Goal: Information Seeking & Learning: Learn about a topic

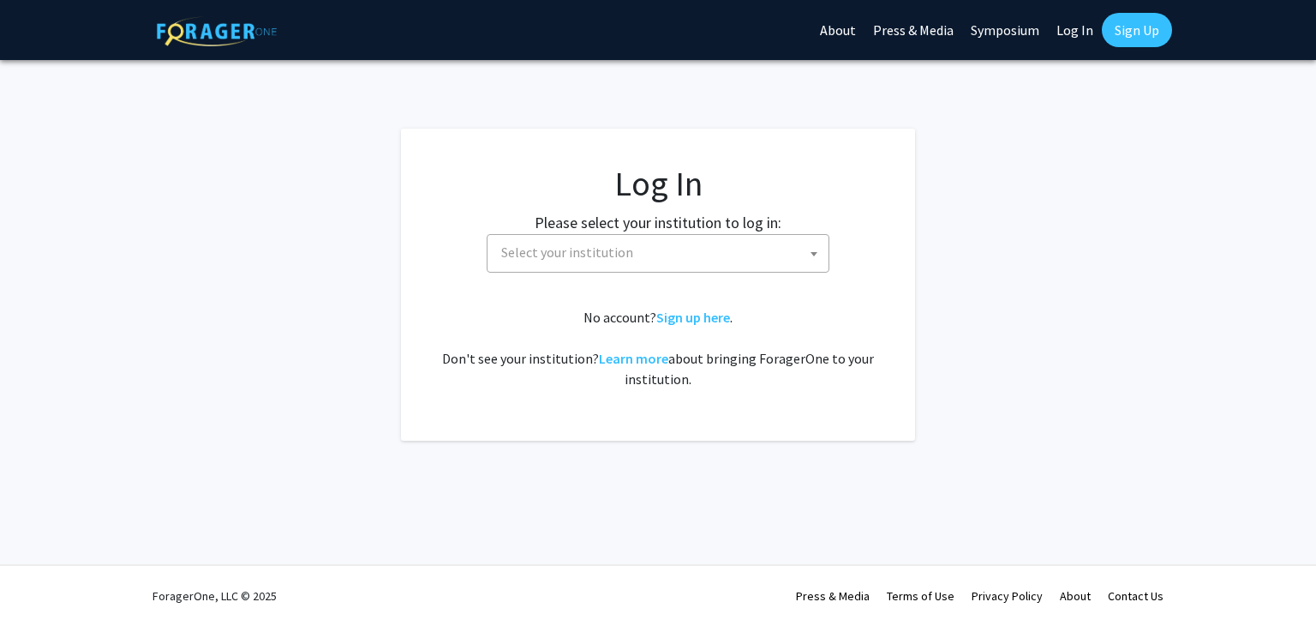
select select
click at [587, 265] on span "Select your institution" at bounding box center [662, 252] width 334 height 35
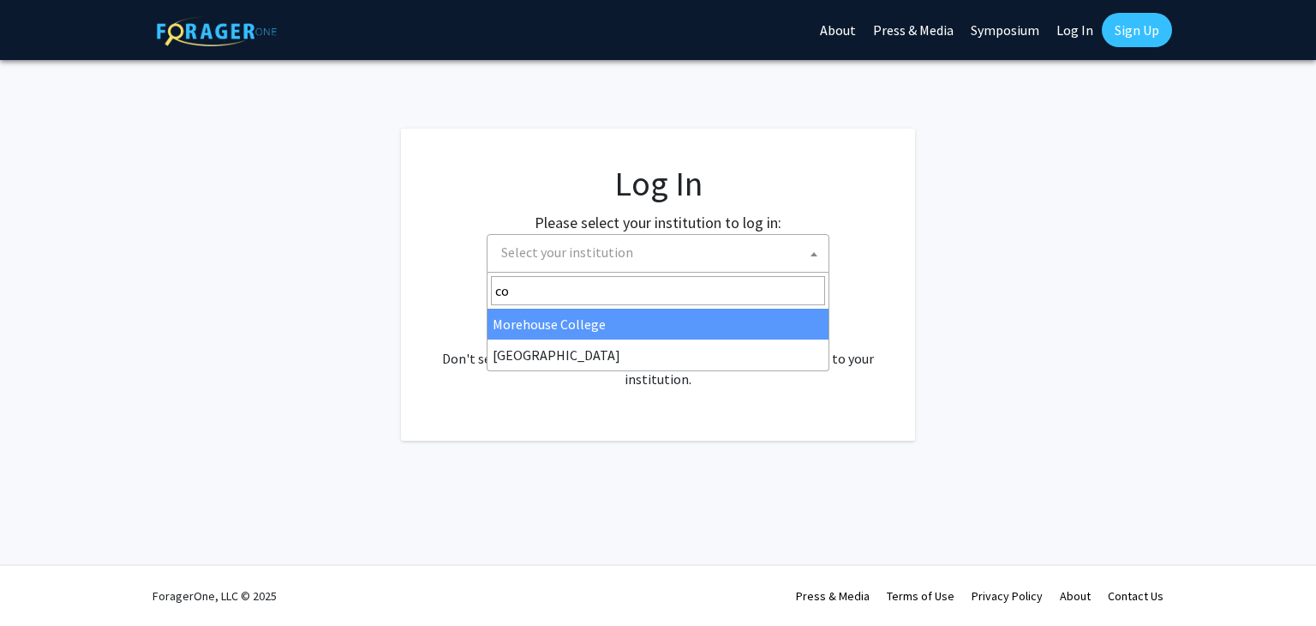
type input "c"
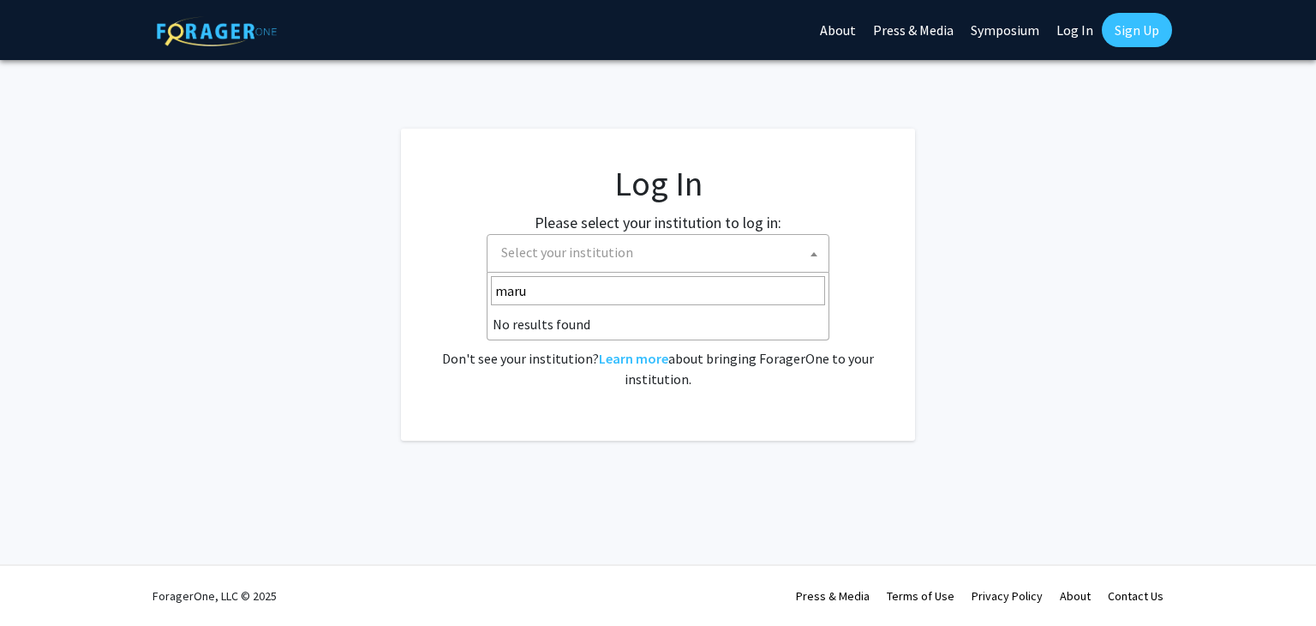
type input "mar"
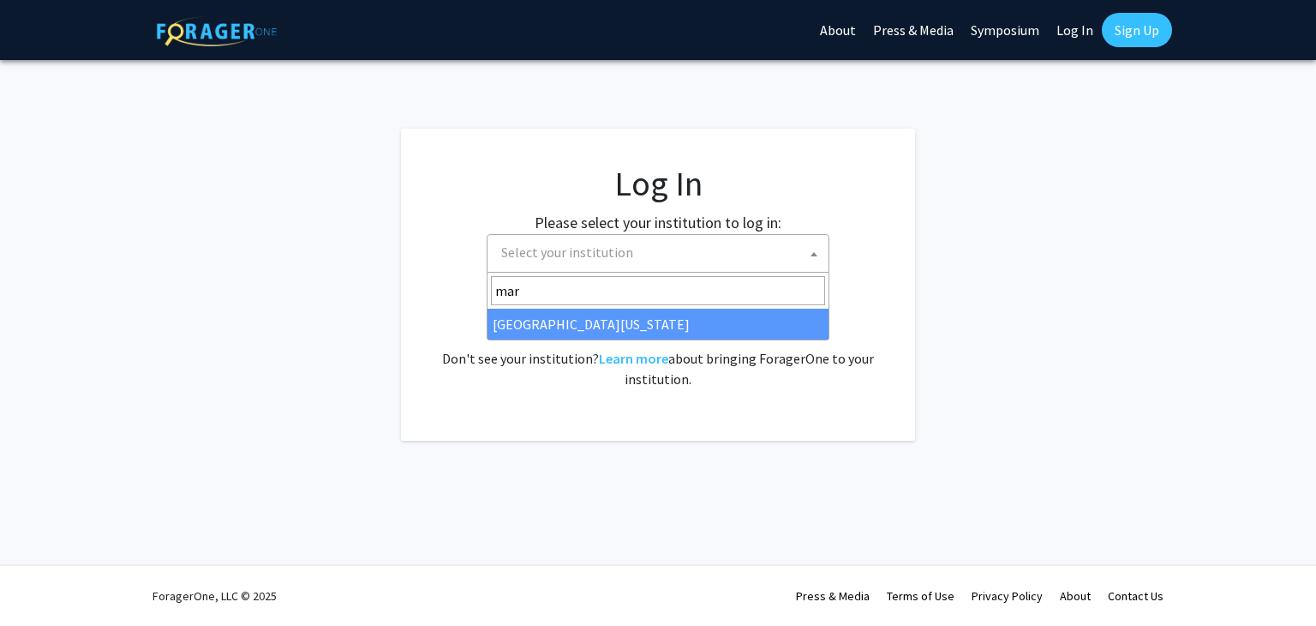
select select "31"
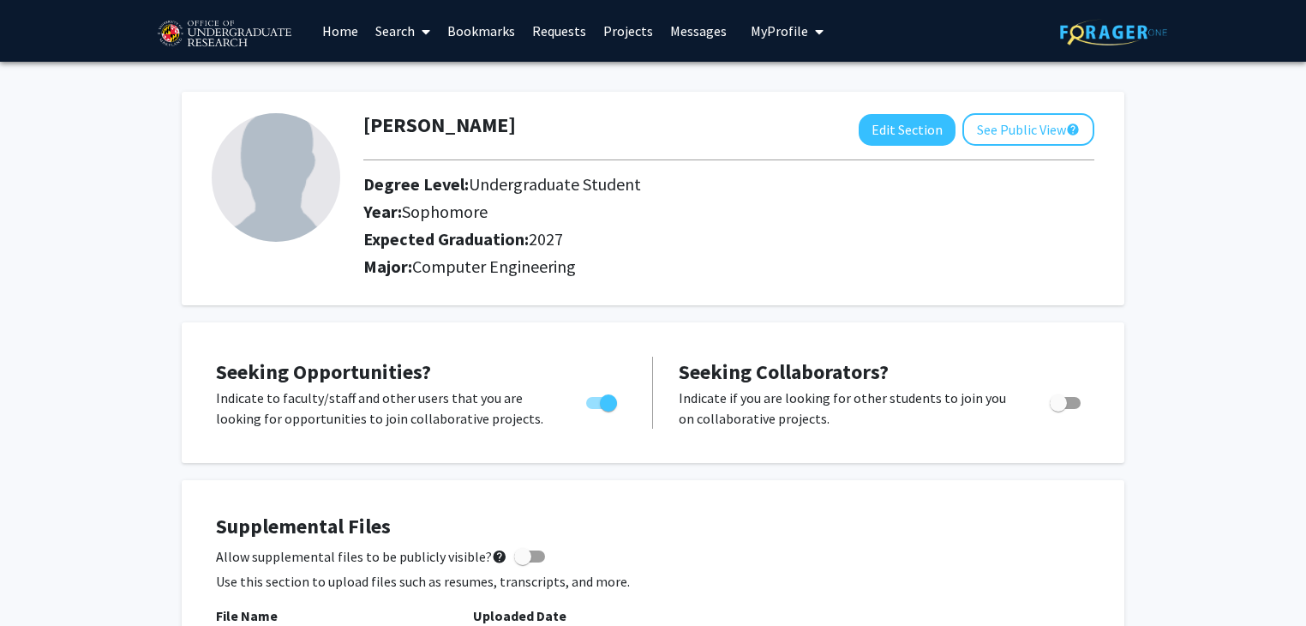
click at [381, 37] on link "Search" at bounding box center [403, 31] width 72 height 60
click at [422, 75] on span "Faculty/Staff" at bounding box center [430, 79] width 126 height 34
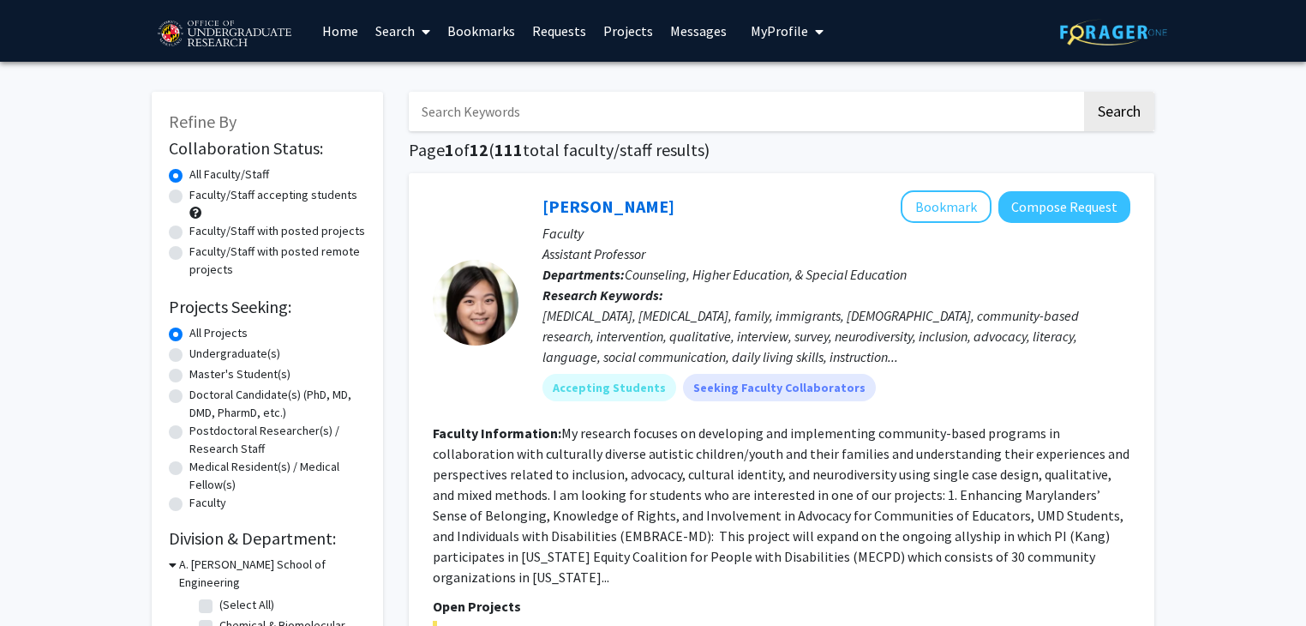
click at [495, 115] on input "Search Keywords" at bounding box center [745, 111] width 673 height 39
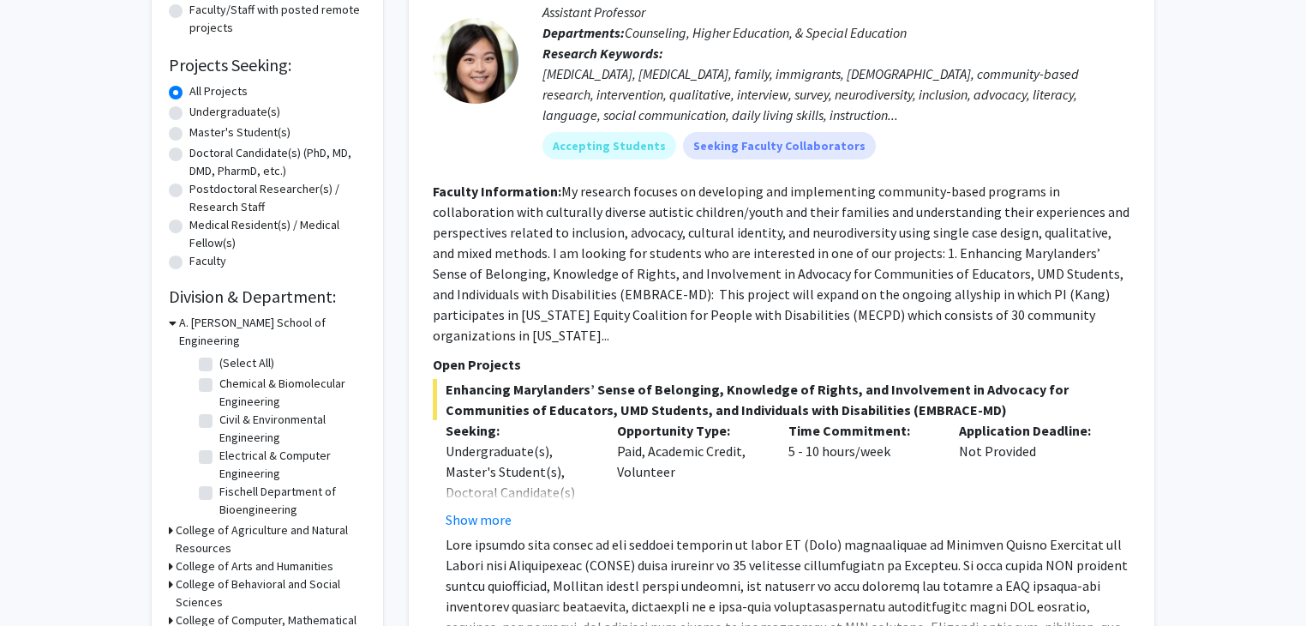
scroll to position [246, 0]
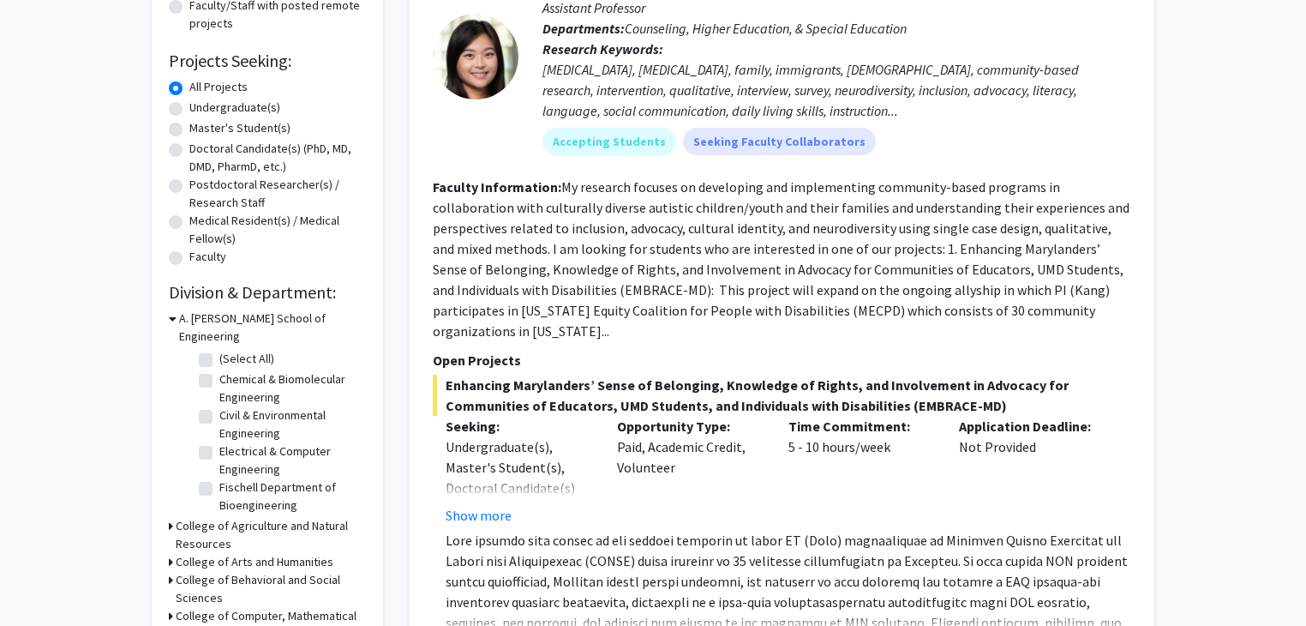
click at [196, 434] on fg-checkbox-list "(Select All) (Select All) Chemical & Biomolecular Engineering Chemical & Biomol…" at bounding box center [280, 470] width 171 height 250
click at [219, 442] on label "Electrical & Computer Engineering" at bounding box center [290, 460] width 142 height 36
click at [219, 442] on input "Electrical & Computer Engineering" at bounding box center [224, 447] width 11 height 11
checkbox input "true"
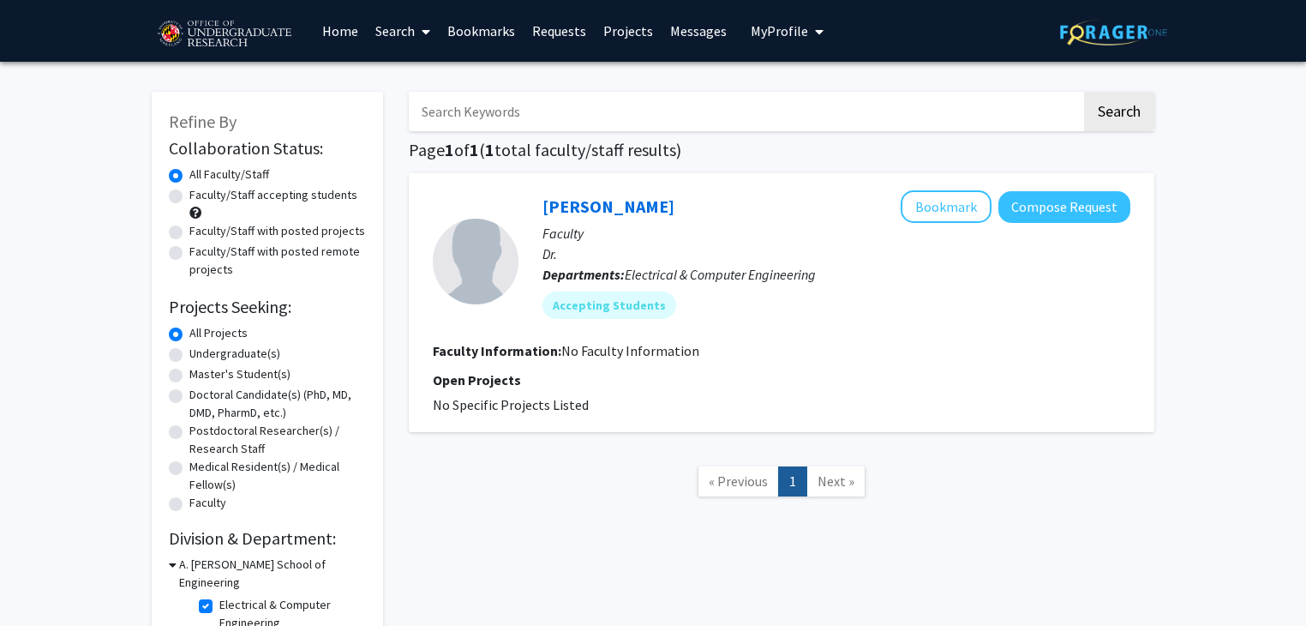
click at [395, 32] on link "Search" at bounding box center [403, 31] width 72 height 60
click at [639, 31] on link "Projects" at bounding box center [628, 31] width 67 height 60
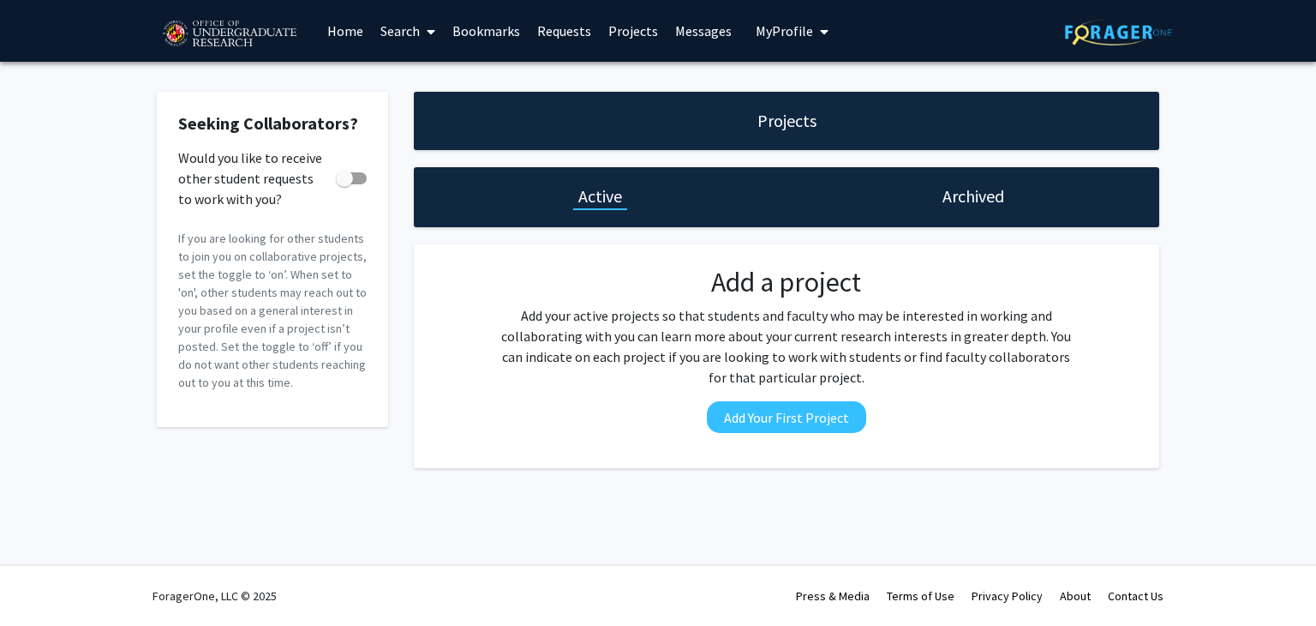
click at [566, 31] on link "Requests" at bounding box center [564, 31] width 71 height 60
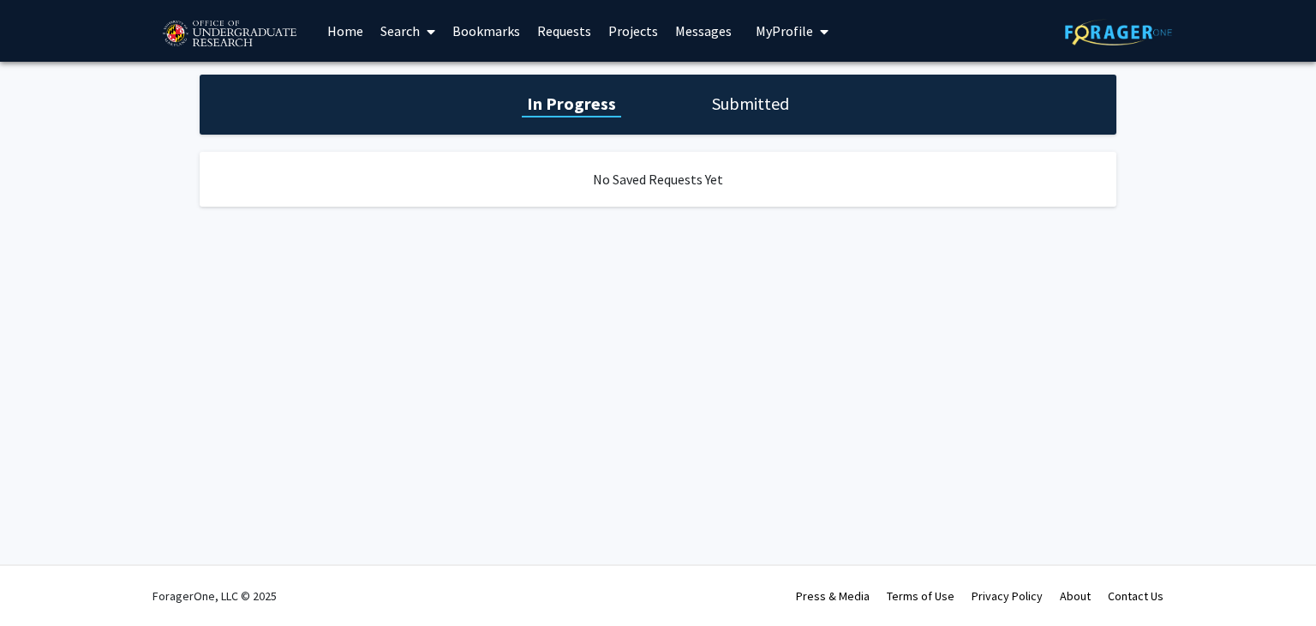
click at [509, 31] on link "Bookmarks" at bounding box center [486, 31] width 85 height 60
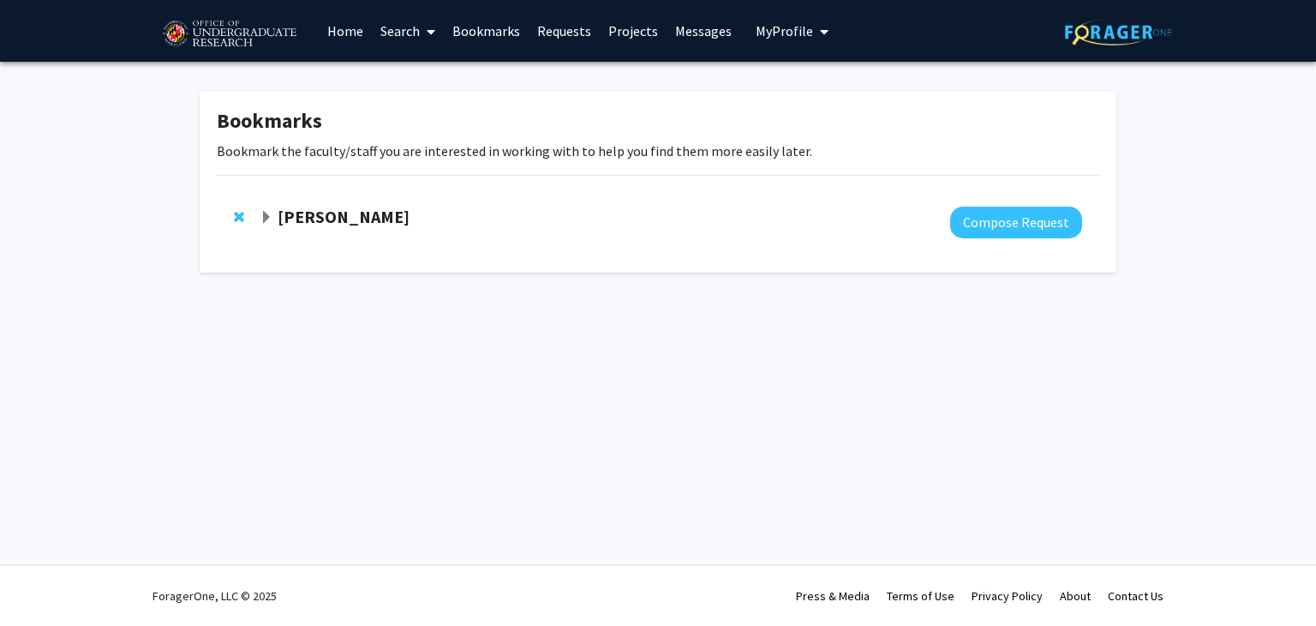
click at [261, 214] on span "Expand Kasra Sardashti Bookmark" at bounding box center [267, 218] width 14 height 14
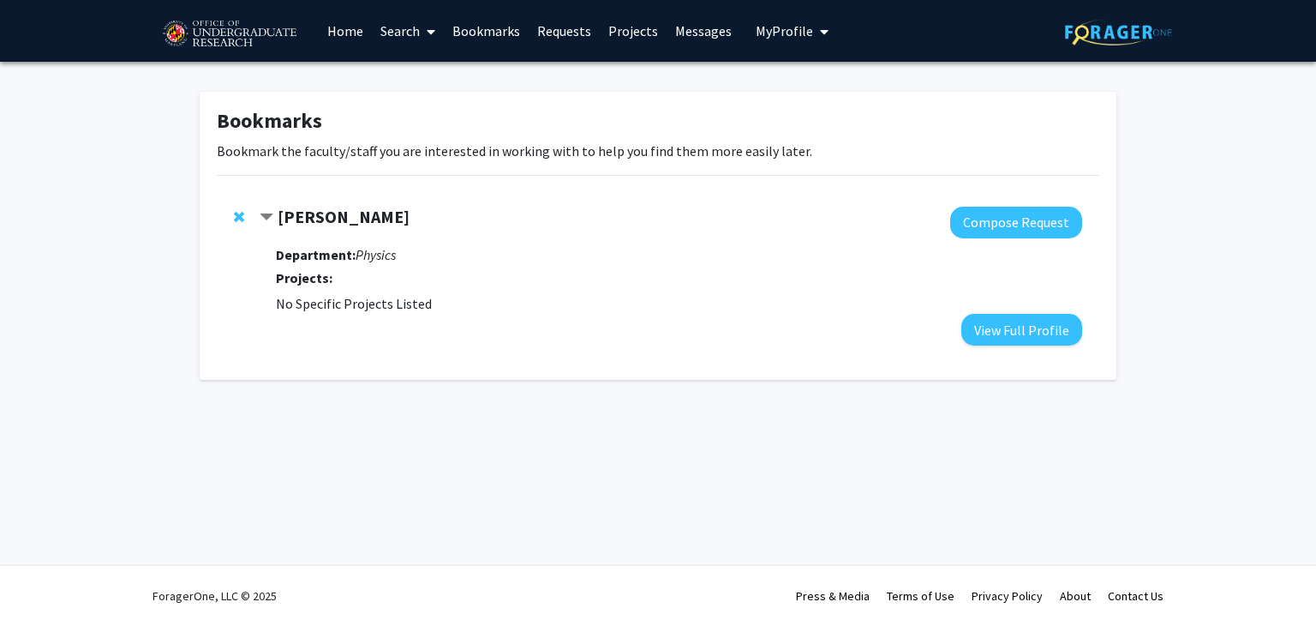
drag, startPoint x: 400, startPoint y: 217, endPoint x: 324, endPoint y: 220, distance: 76.4
click at [324, 220] on div "[PERSON_NAME]" at bounding box center [445, 217] width 370 height 21
copy strong "Sardashti"
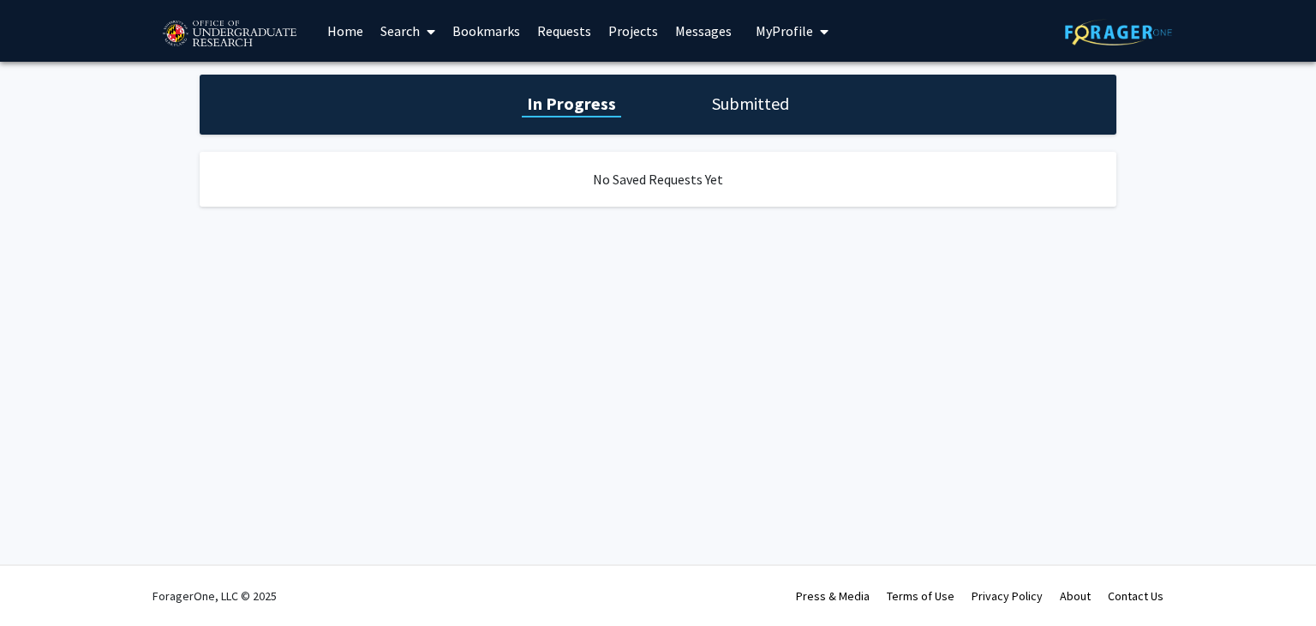
click at [408, 30] on link "Search" at bounding box center [408, 31] width 72 height 60
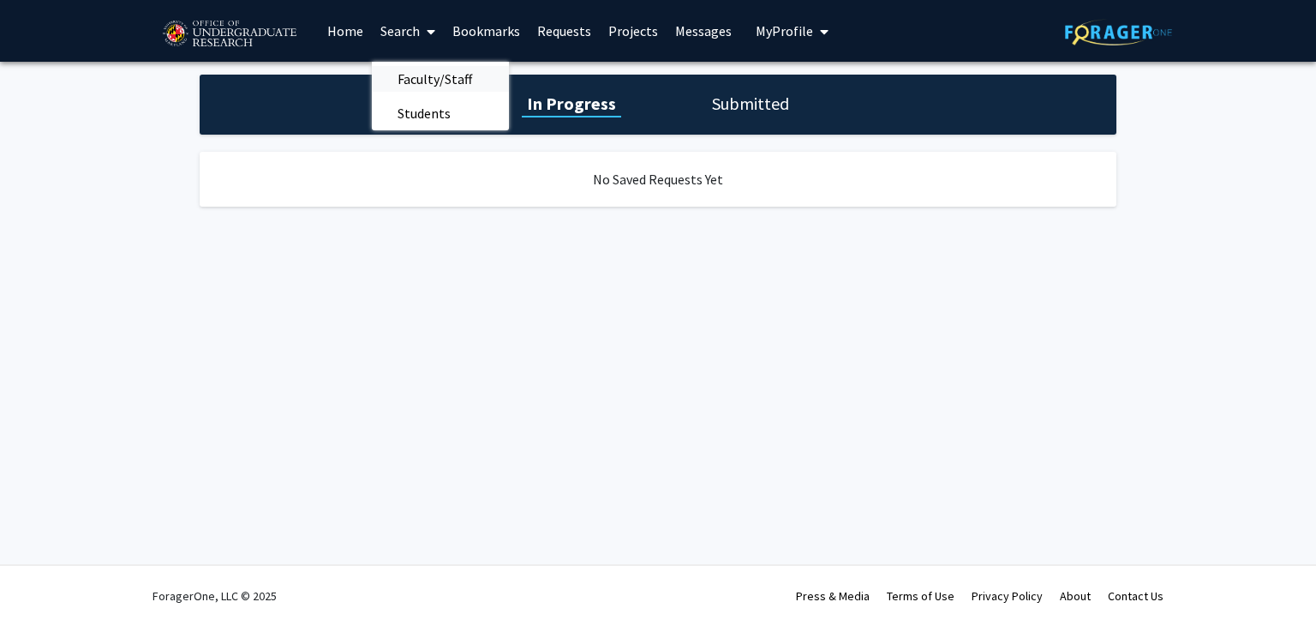
click at [420, 80] on span "Faculty/Staff" at bounding box center [435, 79] width 126 height 34
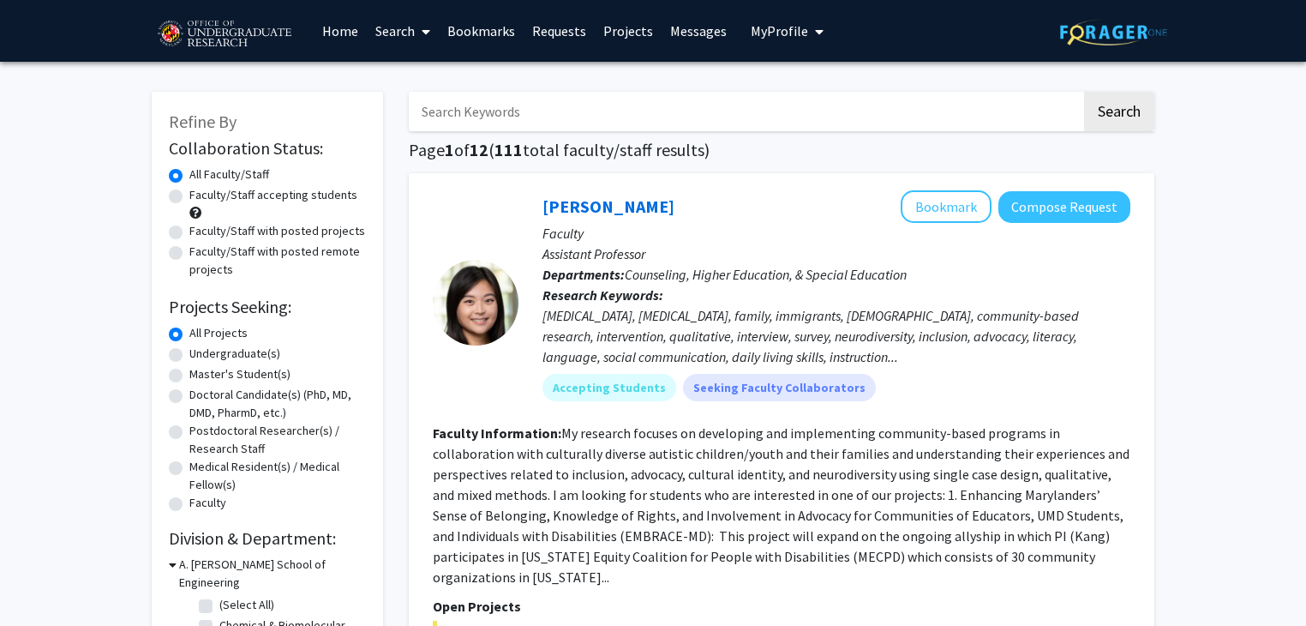
click at [549, 114] on input "Search Keywords" at bounding box center [745, 111] width 673 height 39
type input "quantum"
click at [1084, 92] on button "Search" at bounding box center [1119, 111] width 70 height 39
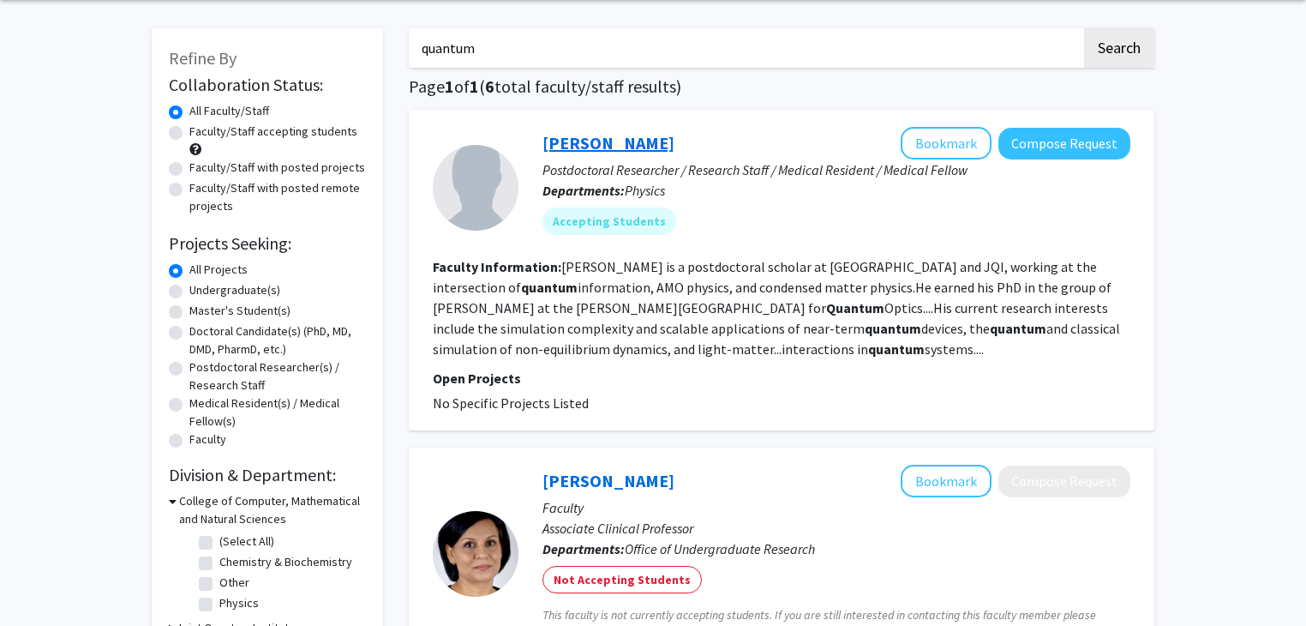
scroll to position [60, 0]
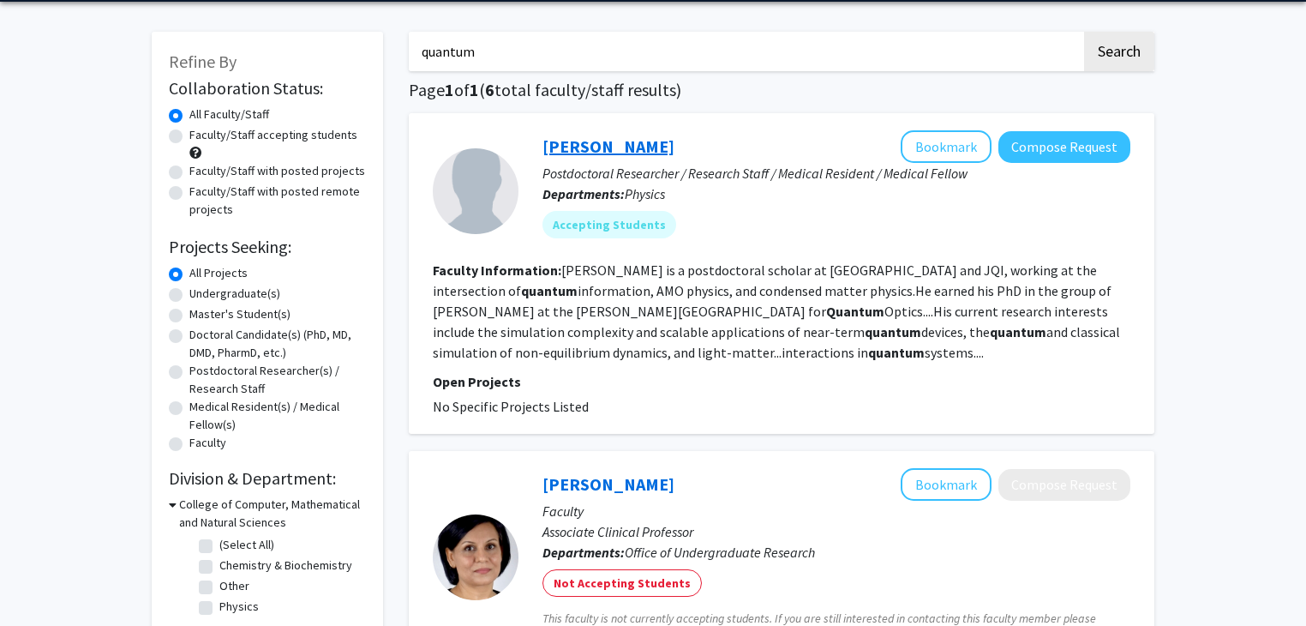
click at [610, 142] on link "[PERSON_NAME]" at bounding box center [609, 145] width 132 height 21
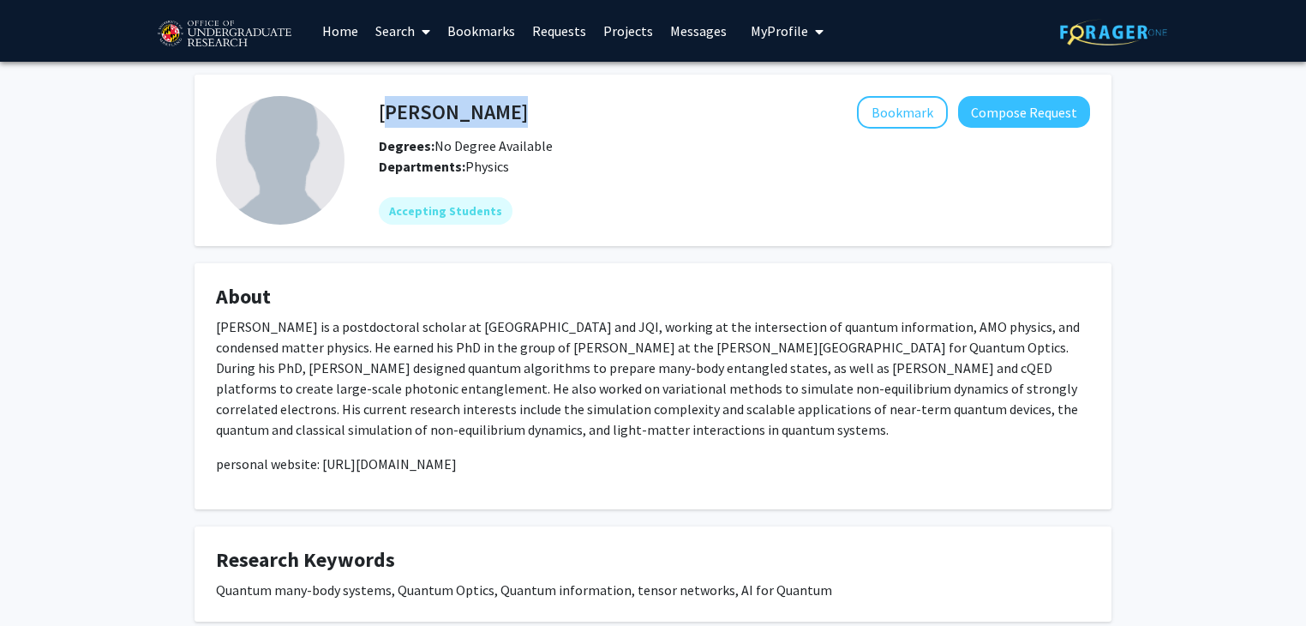
drag, startPoint x: 511, startPoint y: 105, endPoint x: 381, endPoint y: 117, distance: 130.0
click at [381, 117] on div "Zhi-Yuan Wei Bookmark Compose Request" at bounding box center [734, 112] width 737 height 33
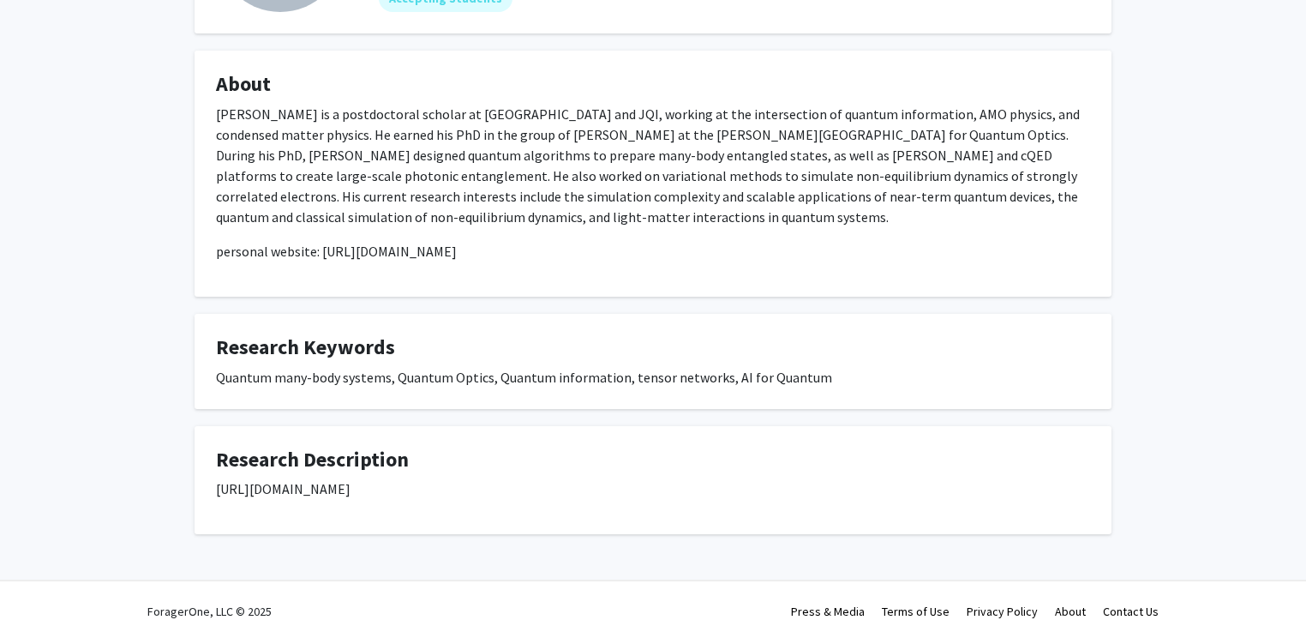
scroll to position [229, 0]
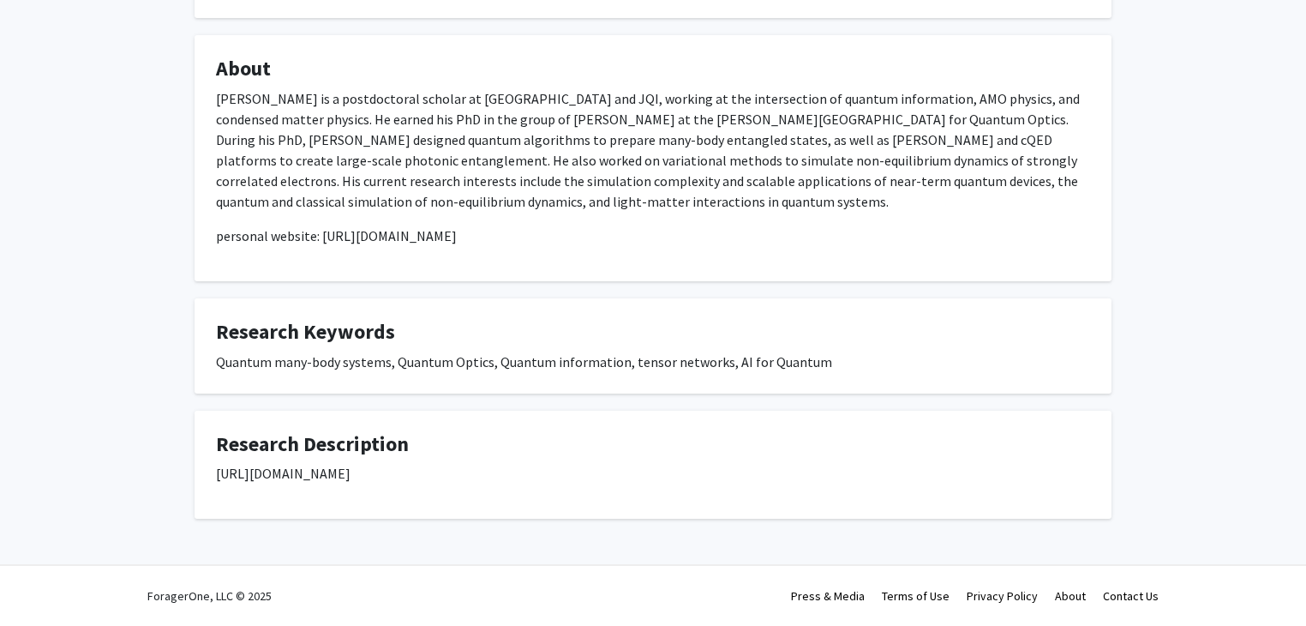
drag, startPoint x: 463, startPoint y: 467, endPoint x: 214, endPoint y: 474, distance: 248.6
click at [214, 474] on fg-card "Research Description https://www.zhiyuan-wei.com/research" at bounding box center [653, 465] width 917 height 109
copy p "https://www.zhiyuan-wei.com/research"
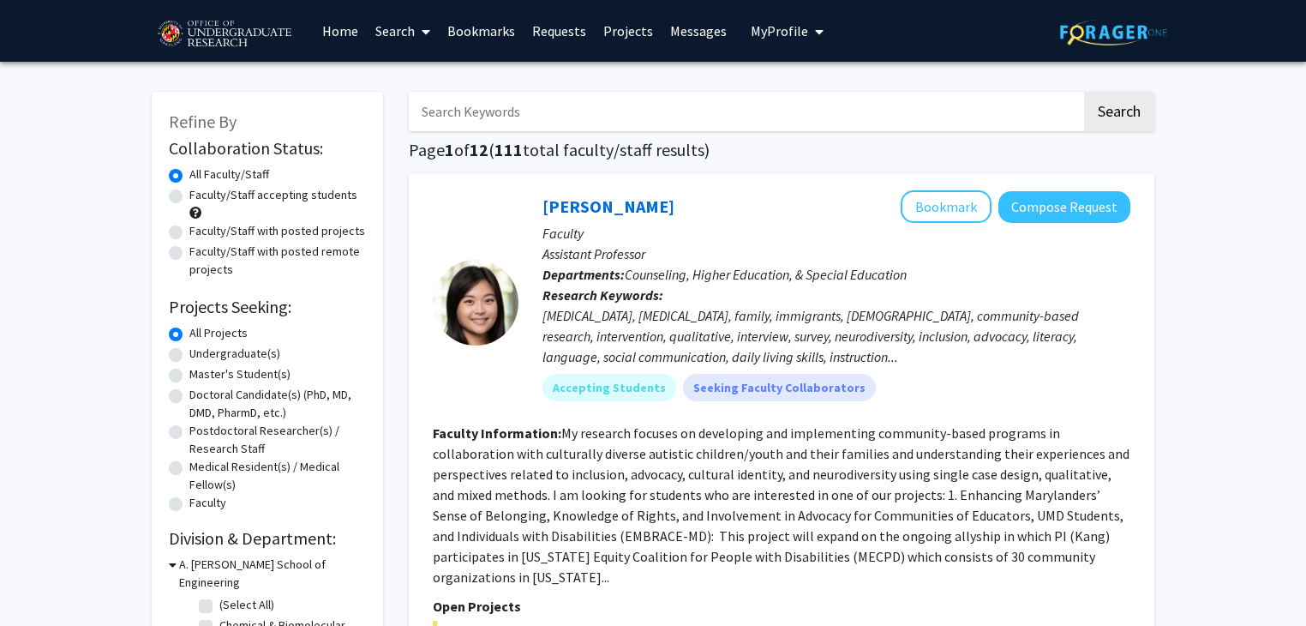
click at [473, 111] on input "Search Keywords" at bounding box center [745, 111] width 673 height 39
type input "quantum"
click at [1084, 92] on button "Search" at bounding box center [1119, 111] width 70 height 39
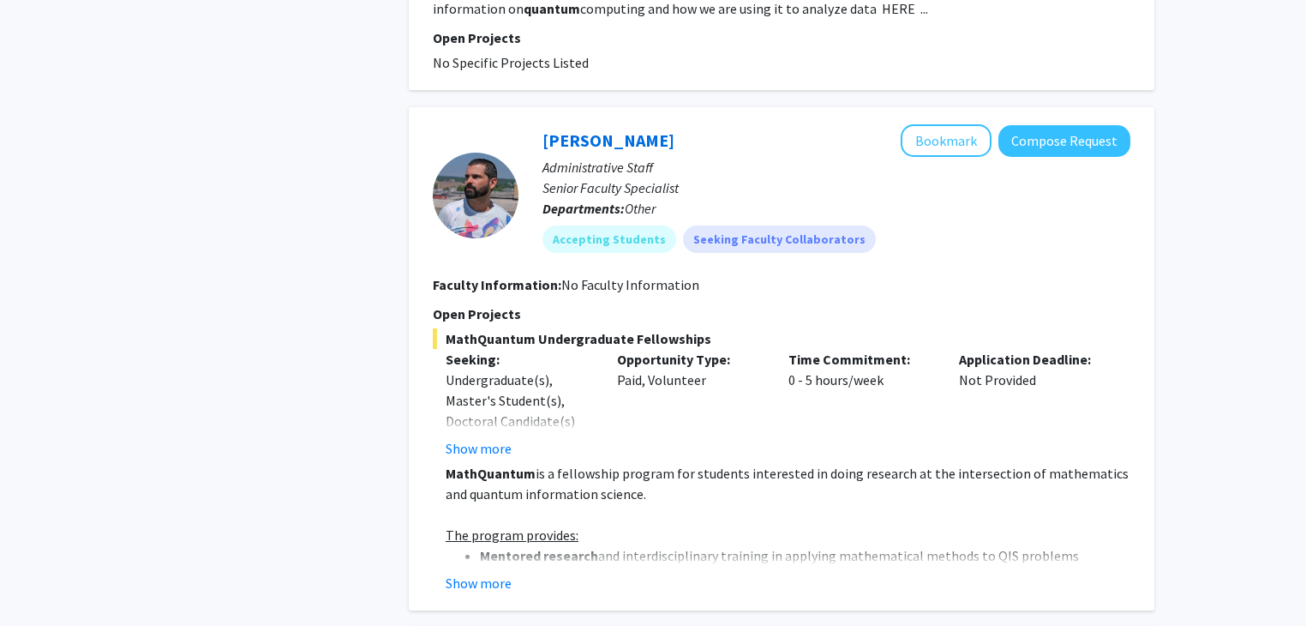
scroll to position [802, 0]
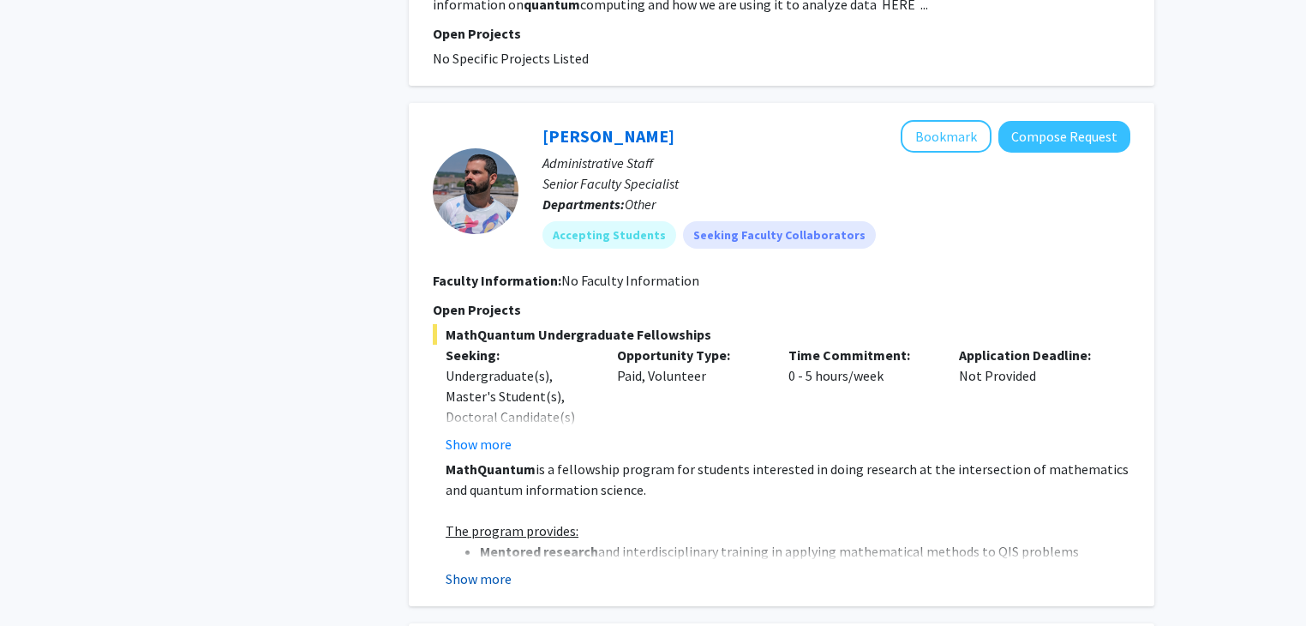
click at [486, 579] on button "Show more" at bounding box center [479, 578] width 66 height 21
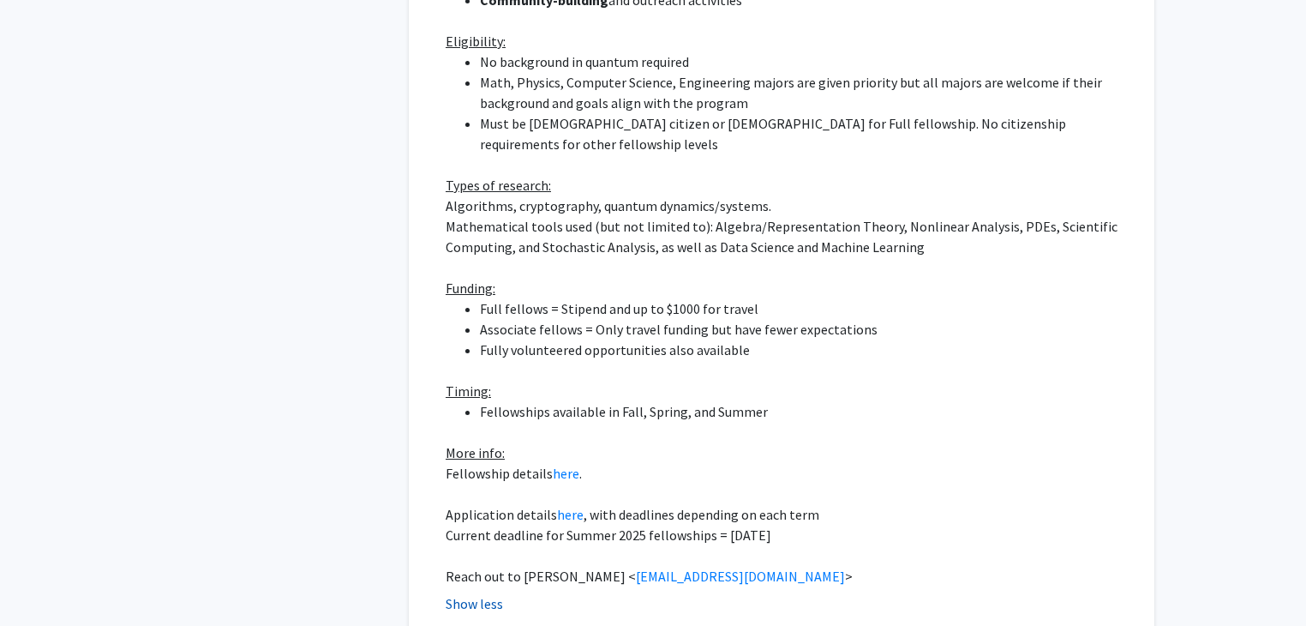
scroll to position [1505, 0]
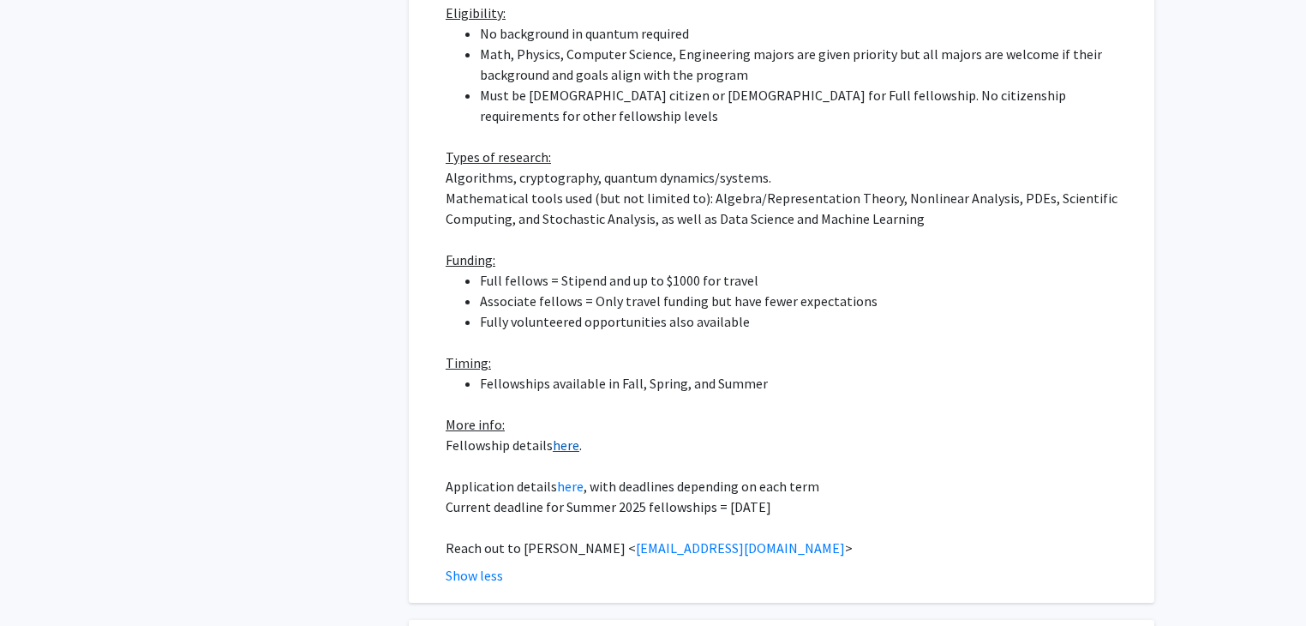
click at [555, 436] on link "here" at bounding box center [566, 444] width 27 height 17
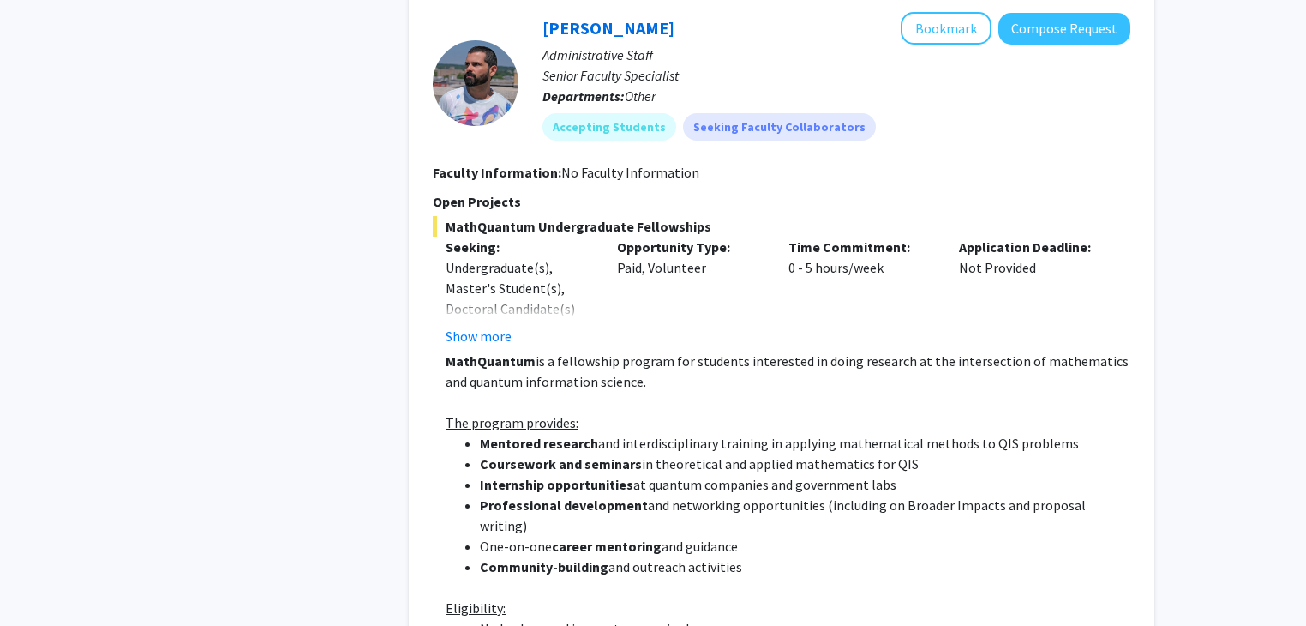
scroll to position [889, 0]
